Goal: Task Accomplishment & Management: Manage account settings

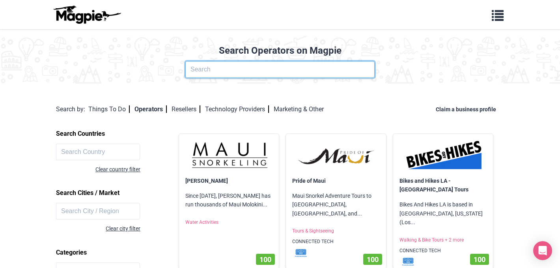
click at [232, 69] on input "text" at bounding box center [279, 69] width 189 height 17
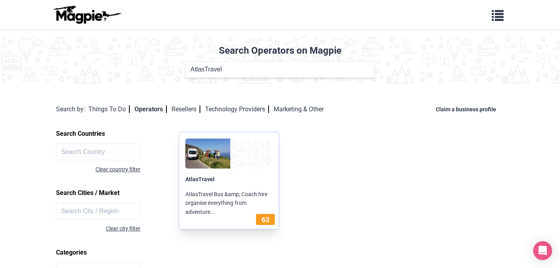
click at [206, 161] on img at bounding box center [207, 153] width 45 height 30
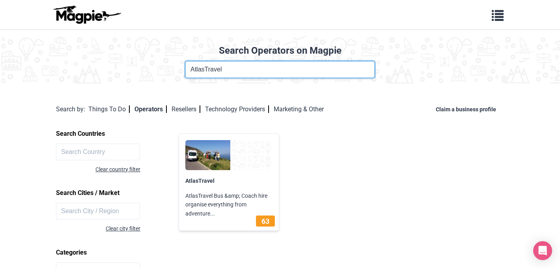
drag, startPoint x: 205, startPoint y: 69, endPoint x: 234, endPoint y: 69, distance: 29.2
click at [234, 69] on input "AtlasTravel" at bounding box center [279, 69] width 189 height 17
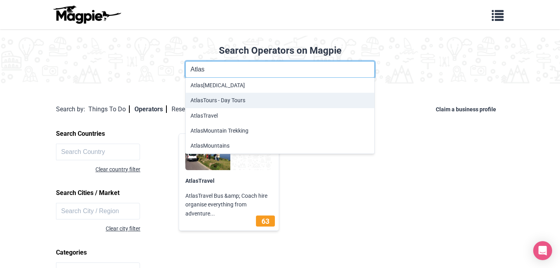
type input "Atlas"
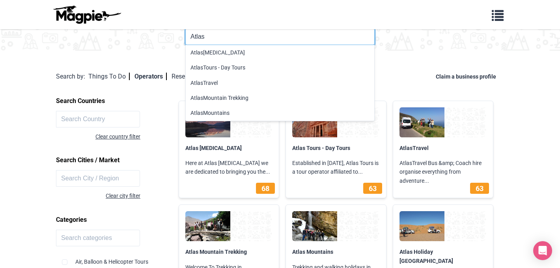
scroll to position [33, 0]
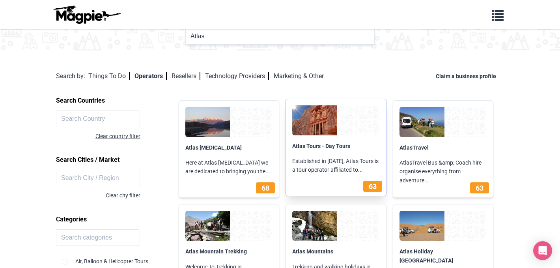
click at [318, 150] on p "Atlas Tours - Day Tours" at bounding box center [336, 145] width 100 height 15
click at [319, 146] on link "Atlas Tours - Day Tours" at bounding box center [321, 146] width 58 height 6
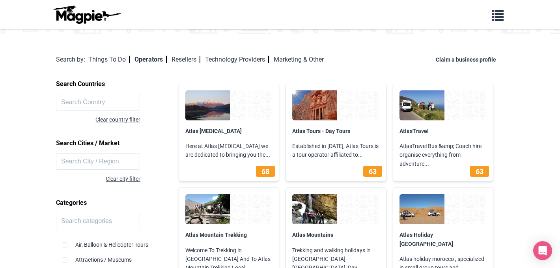
scroll to position [0, 0]
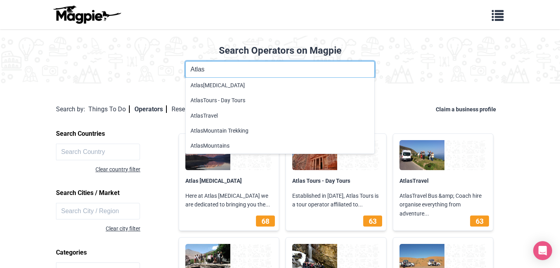
click at [257, 73] on input "Atlas" at bounding box center [279, 69] width 189 height 17
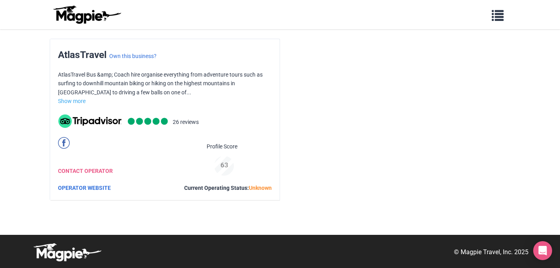
click at [95, 15] on img at bounding box center [86, 14] width 71 height 19
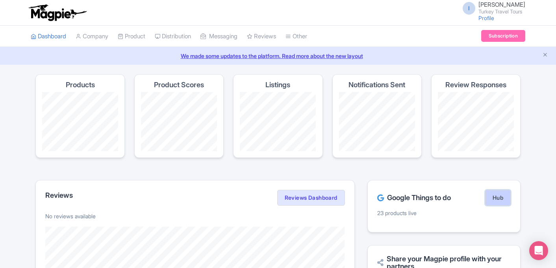
click at [496, 201] on link "Hub" at bounding box center [498, 198] width 26 height 16
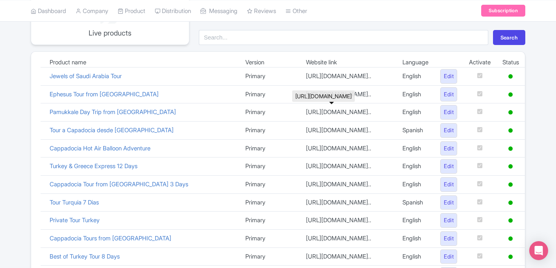
scroll to position [104, 0]
click at [110, 77] on link "Jewels of Saudi Arabia Tour" at bounding box center [86, 75] width 72 height 7
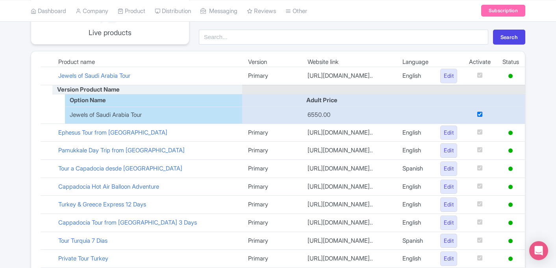
scroll to position [0, 0]
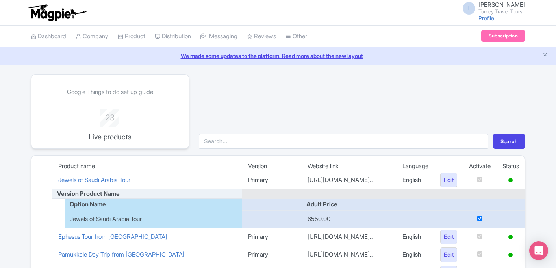
click at [56, 14] on img at bounding box center [57, 12] width 61 height 17
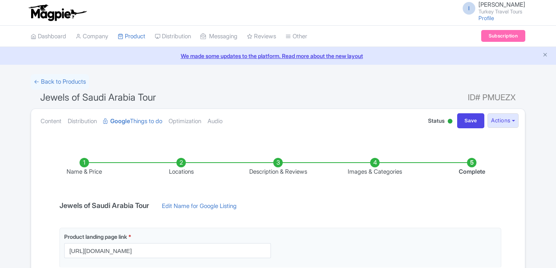
scroll to position [142, 0]
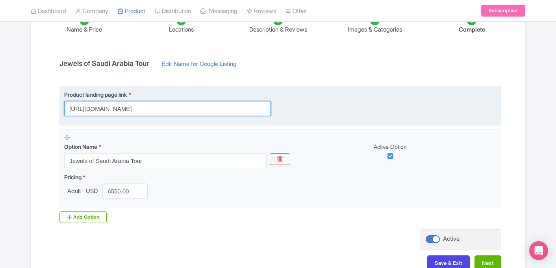
click at [175, 108] on input "https://www.turkeytraveltours.com/all/jewels-of-saudi-arabia-tour" at bounding box center [167, 108] width 207 height 15
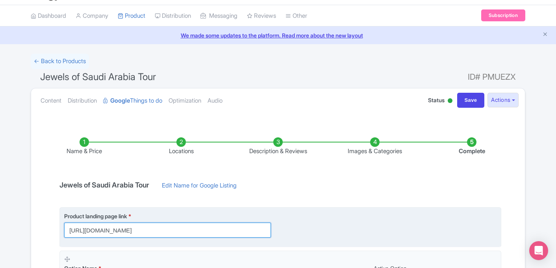
scroll to position [0, 0]
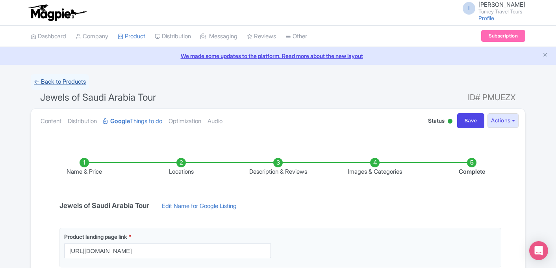
click at [76, 84] on link "← Back to Products" at bounding box center [60, 81] width 58 height 15
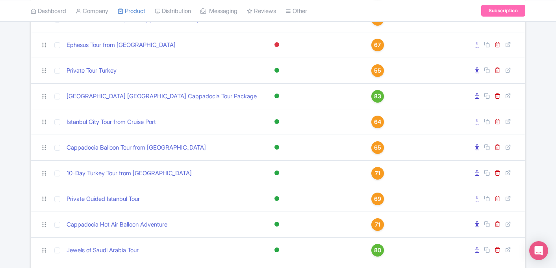
scroll to position [476, 0]
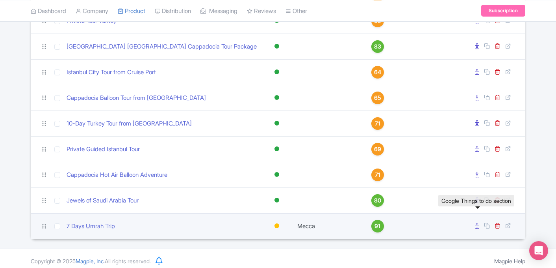
click at [478, 223] on icon at bounding box center [477, 226] width 4 height 6
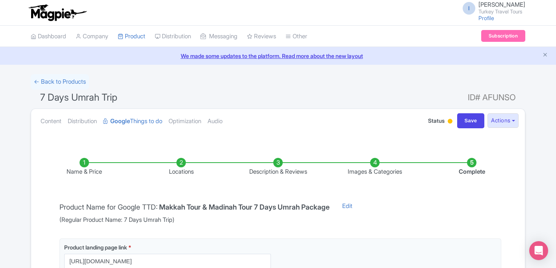
click at [58, 15] on img at bounding box center [57, 12] width 61 height 17
